Goal: Task Accomplishment & Management: Manage account settings

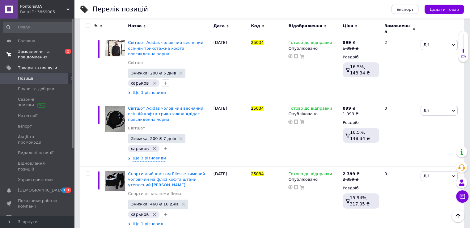
click at [46, 50] on span "Замовлення та повідомлення" at bounding box center [37, 54] width 39 height 11
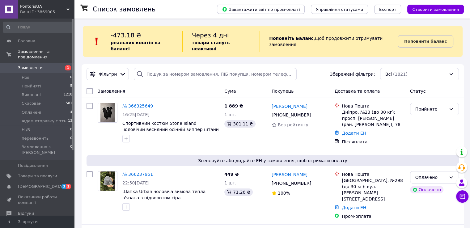
click at [64, 65] on span "1" at bounding box center [65, 68] width 17 height 6
click at [158, 68] on input "search" at bounding box center [215, 74] width 163 height 12
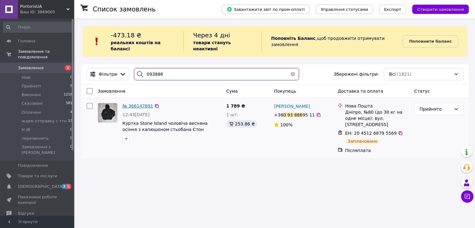
type input "093886"
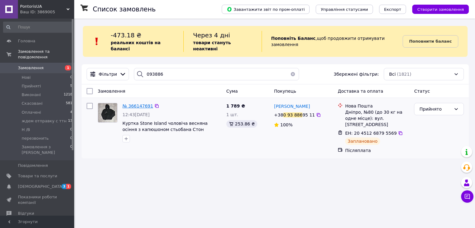
click at [145, 104] on span "№ 366147691" at bounding box center [137, 106] width 31 height 5
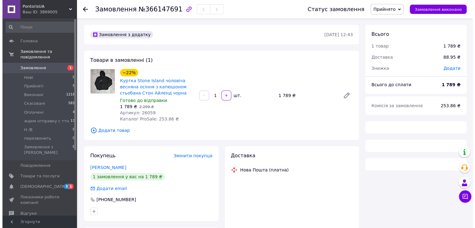
scroll to position [62, 0]
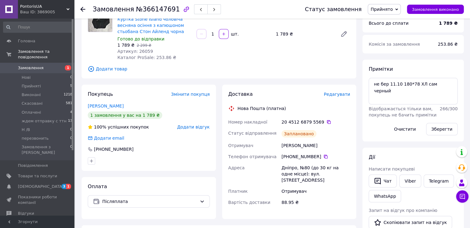
click at [335, 93] on span "Редагувати" at bounding box center [337, 94] width 26 height 5
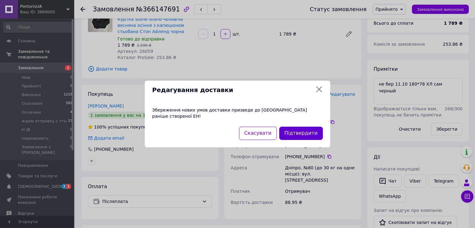
click at [296, 129] on button "Підтвердити" at bounding box center [301, 133] width 44 height 13
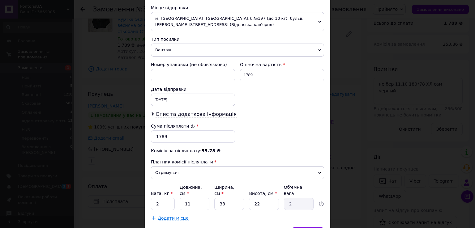
scroll to position [248, 0]
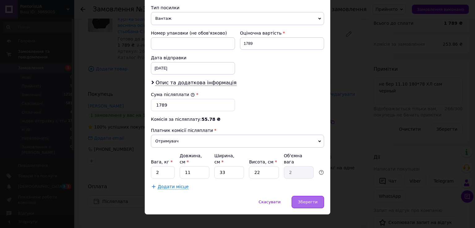
click at [298, 196] on div "Зберегти" at bounding box center [308, 202] width 32 height 12
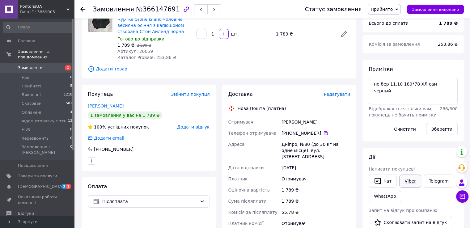
click at [407, 184] on link "Viber" at bounding box center [411, 181] width 22 height 13
click at [389, 11] on span "Прийнято" at bounding box center [382, 9] width 22 height 5
click at [384, 31] on li "Скасовано" at bounding box center [393, 30] width 51 height 9
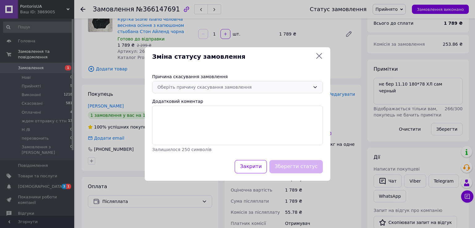
click at [243, 86] on div "Оберіть причину скасування замовлення" at bounding box center [233, 87] width 153 height 7
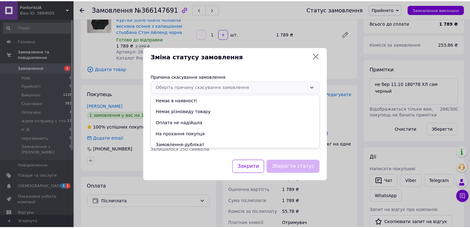
scroll to position [24, 0]
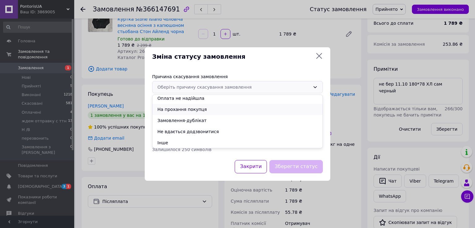
click at [209, 112] on li "На прохання покупця" at bounding box center [237, 109] width 170 height 11
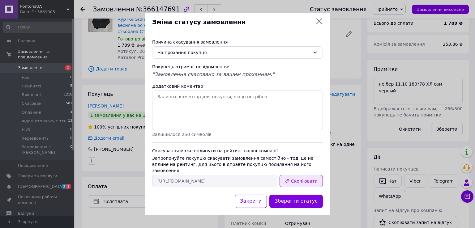
click at [287, 175] on button "Скопіювати" at bounding box center [301, 181] width 43 height 12
click at [319, 24] on icon at bounding box center [319, 22] width 6 height 6
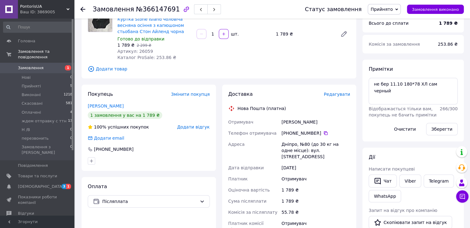
drag, startPoint x: 327, startPoint y: 118, endPoint x: 278, endPoint y: 122, distance: 49.7
click at [278, 122] on div "Отримувач [PERSON_NAME] отримувача [PHONE_NUMBER]   Адреса Дніпро, №80 (до 30 к…" at bounding box center [289, 176] width 125 height 119
copy div "Отримувач [PERSON_NAME]"
click at [65, 73] on li "Нові 0" at bounding box center [38, 77] width 76 height 9
